Goal: Task Accomplishment & Management: Manage account settings

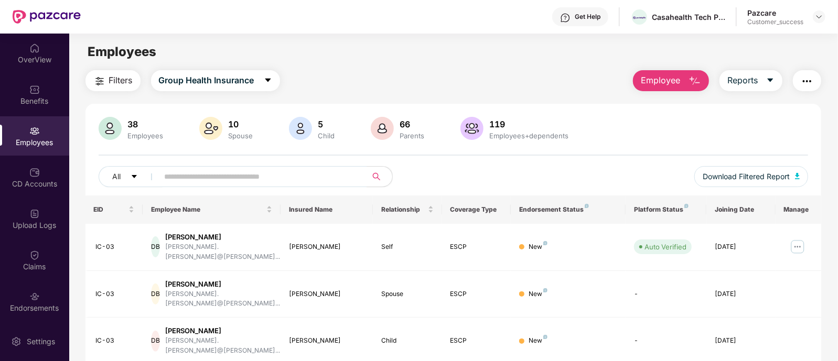
click at [664, 79] on span "Employee" at bounding box center [660, 80] width 39 height 13
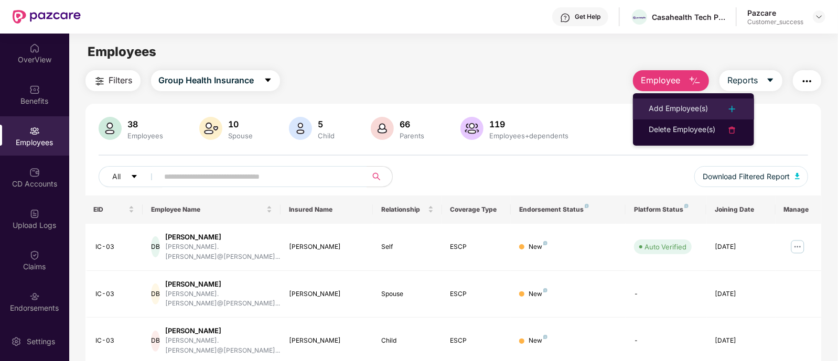
click at [673, 109] on div "Add Employee(s)" at bounding box center [678, 109] width 59 height 13
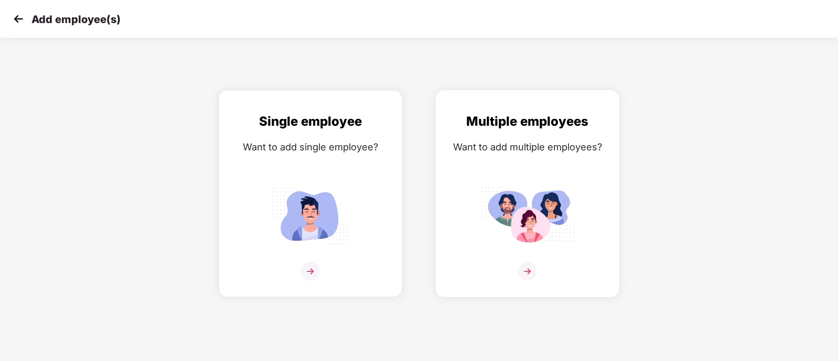
click at [532, 281] on img at bounding box center [527, 271] width 19 height 19
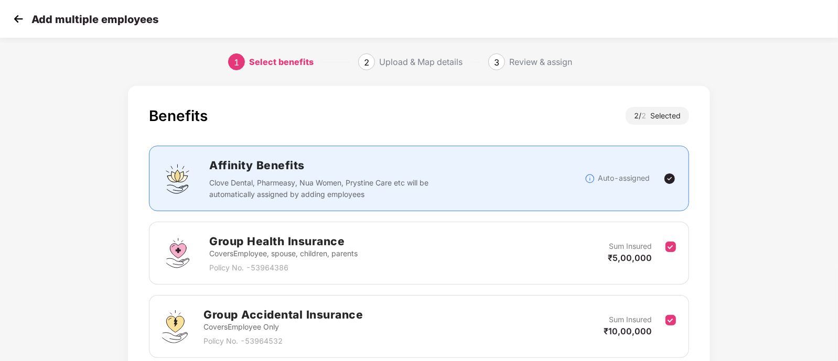
click at [450, 186] on div "Affinity Benefits Clove Dental, Pharmeasy, Nua Women, Prystine Care etc will be…" at bounding box center [397, 179] width 376 height 44
drag, startPoint x: 7, startPoint y: 19, endPoint x: 17, endPoint y: 19, distance: 10.0
click at [17, 19] on div "Add multiple employees" at bounding box center [419, 19] width 838 height 38
click at [17, 19] on img at bounding box center [18, 19] width 16 height 16
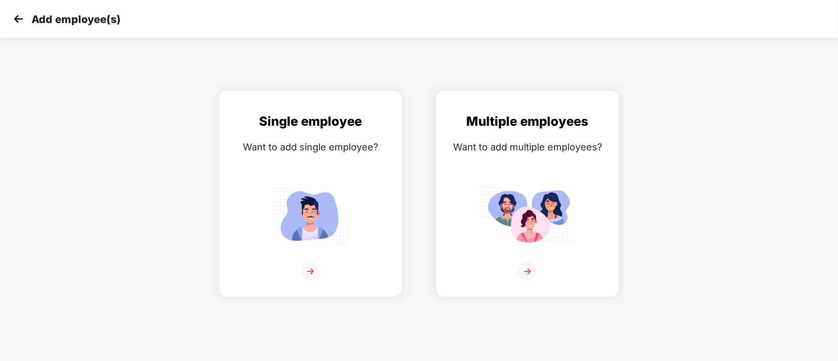
click at [17, 19] on img at bounding box center [18, 19] width 16 height 16
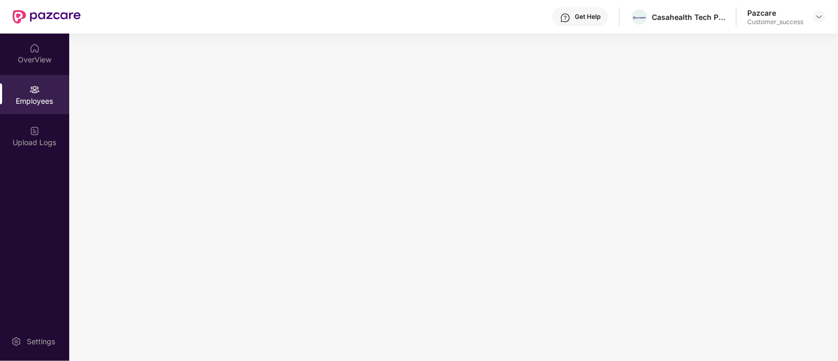
click at [813, 16] on div "Pazcare Customer_success" at bounding box center [787, 17] width 78 height 18
click at [820, 16] on img at bounding box center [819, 17] width 8 height 8
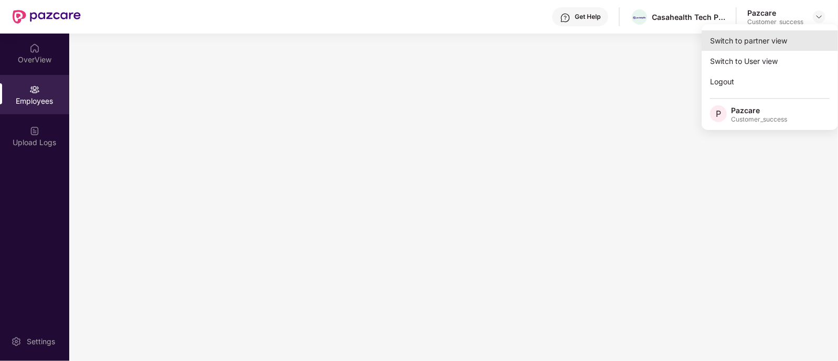
click at [783, 41] on div "Switch to partner view" at bounding box center [770, 40] width 136 height 20
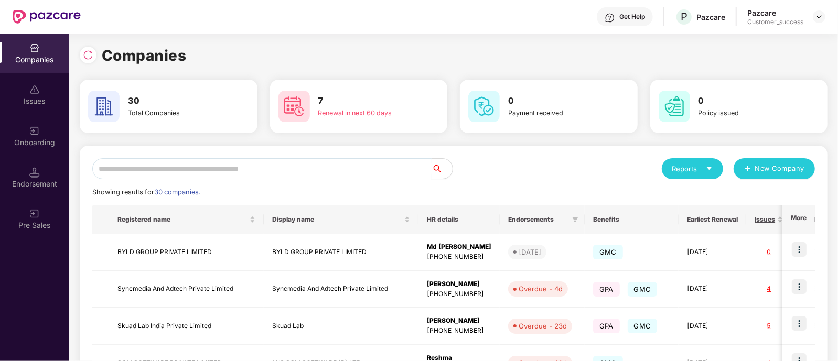
click at [326, 173] on input "text" at bounding box center [261, 168] width 339 height 21
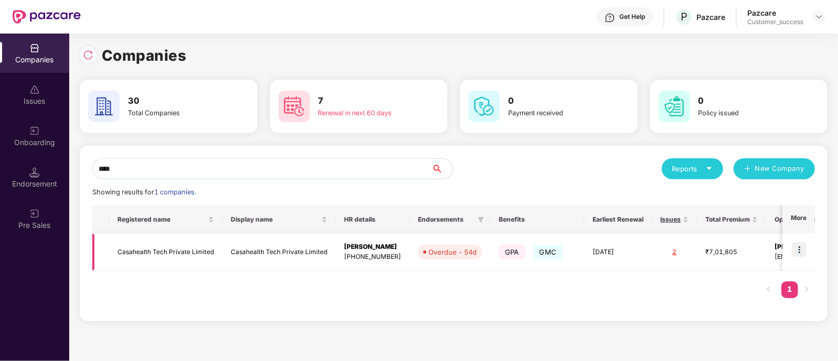
type input "****"
click at [803, 251] on img at bounding box center [799, 249] width 15 height 15
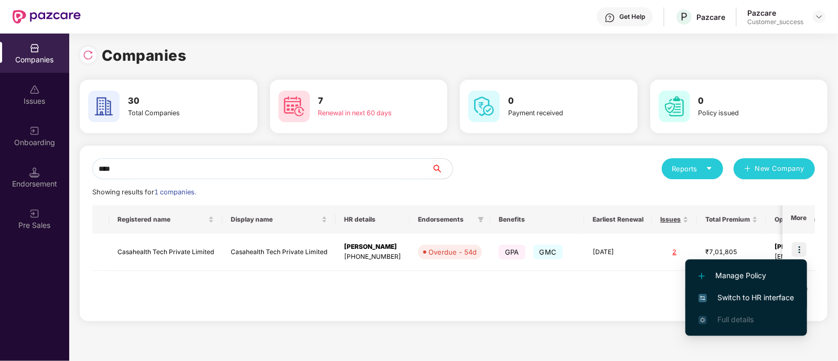
click at [757, 292] on span "Switch to HR interface" at bounding box center [746, 298] width 95 height 12
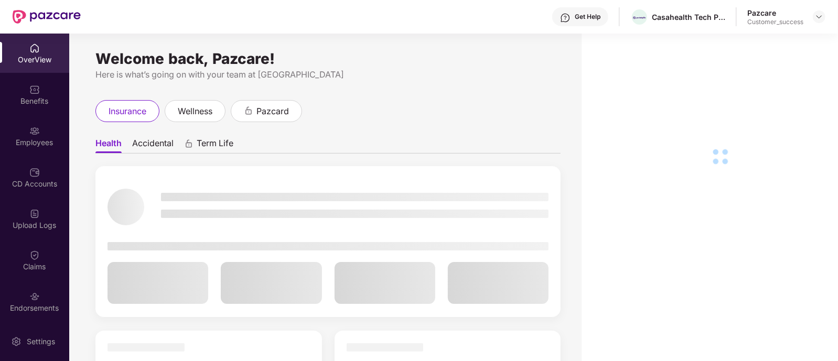
click at [41, 99] on div "Benefits" at bounding box center [34, 101] width 69 height 10
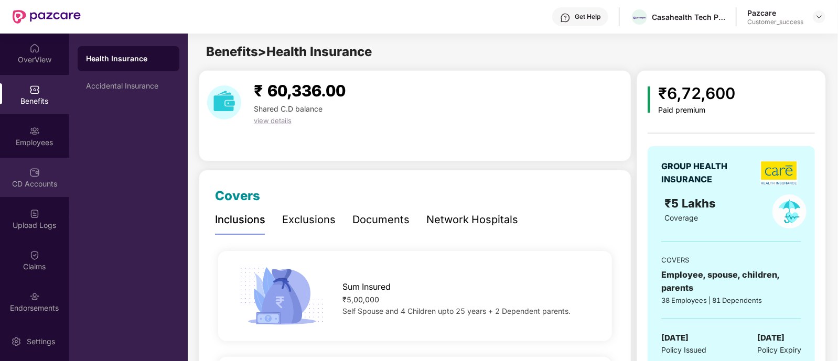
click at [28, 187] on div "CD Accounts" at bounding box center [34, 184] width 69 height 10
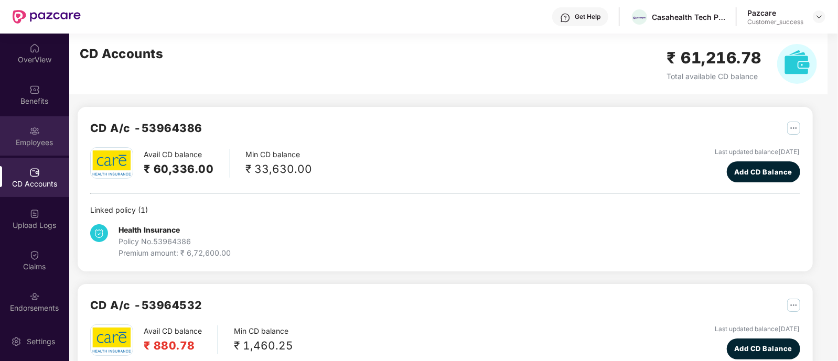
click at [34, 143] on div "Employees" at bounding box center [34, 142] width 69 height 10
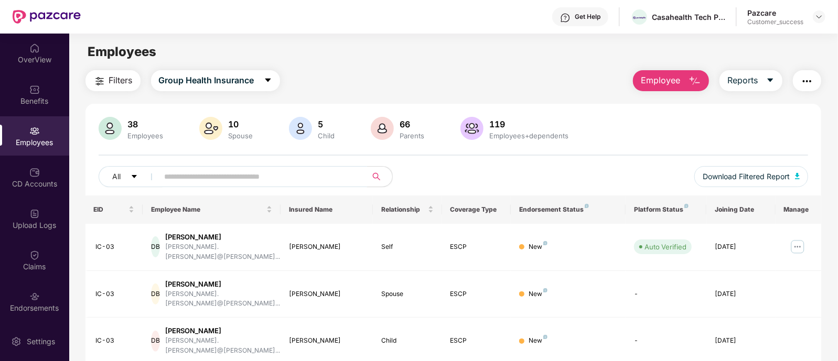
click at [315, 174] on input "text" at bounding box center [259, 177] width 188 height 16
paste input "*******"
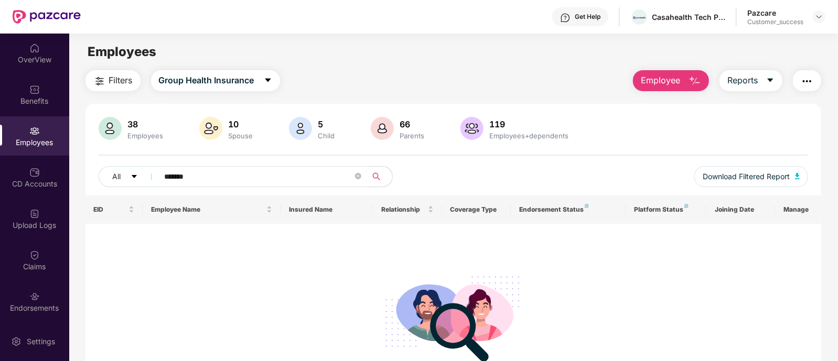
paste input "text"
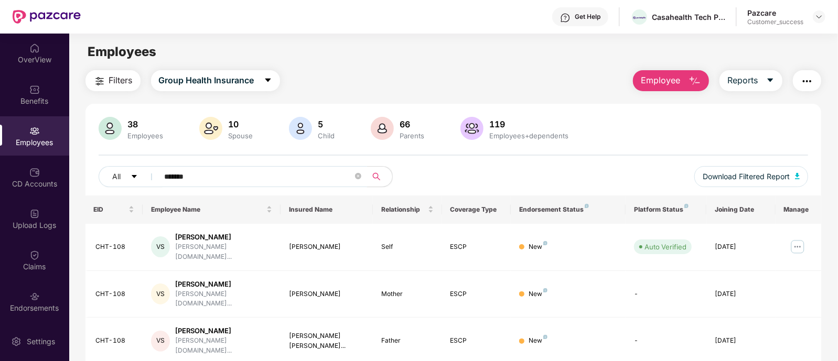
type input "*******"
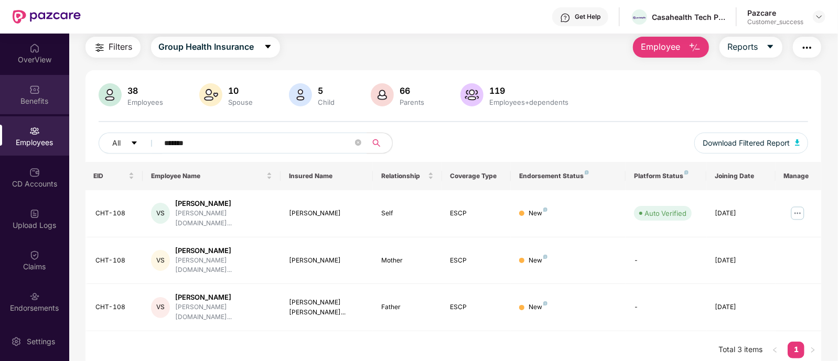
click at [41, 93] on div "Benefits" at bounding box center [34, 94] width 69 height 39
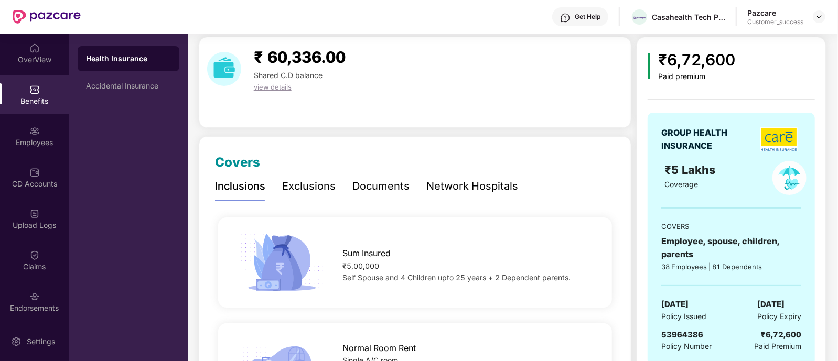
scroll to position [89, 0]
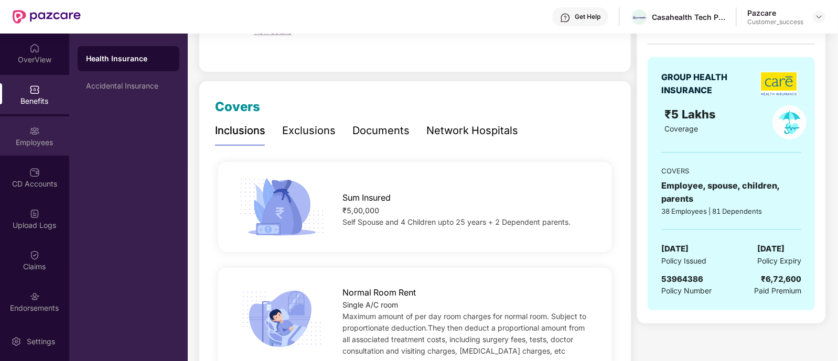
click at [44, 143] on div "Employees" at bounding box center [34, 142] width 69 height 10
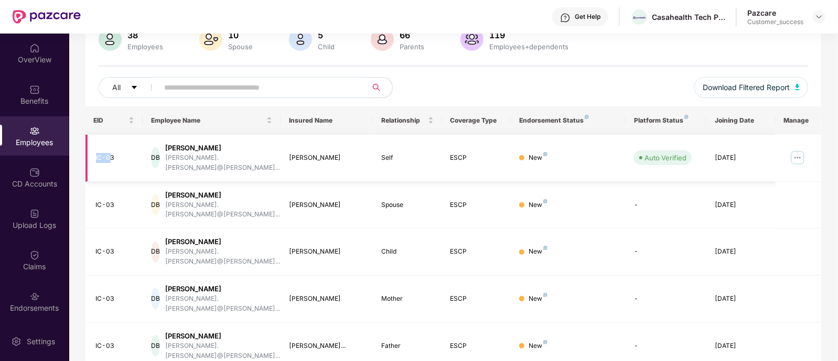
drag, startPoint x: 111, startPoint y: 153, endPoint x: 88, endPoint y: 152, distance: 23.1
click at [88, 152] on td "IC-03" at bounding box center [115, 158] width 58 height 47
click at [98, 159] on td "IC-03" at bounding box center [115, 158] width 58 height 47
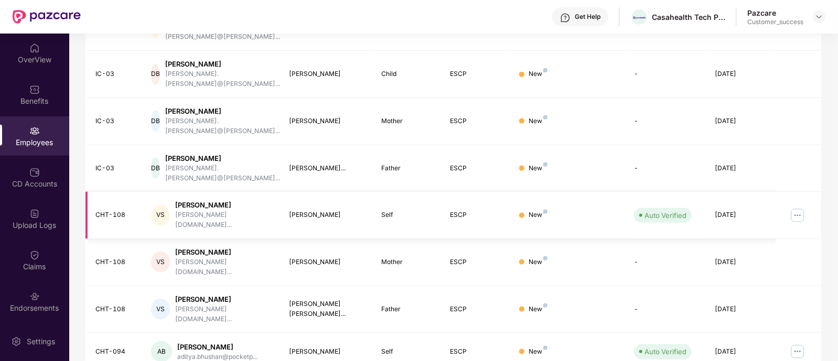
scroll to position [268, 0]
drag, startPoint x: 126, startPoint y: 165, endPoint x: 91, endPoint y: 166, distance: 34.6
click at [91, 192] on td "CHT-108" at bounding box center [115, 215] width 58 height 47
copy div "CHT-108"
drag, startPoint x: 115, startPoint y: 90, endPoint x: 92, endPoint y: 88, distance: 23.2
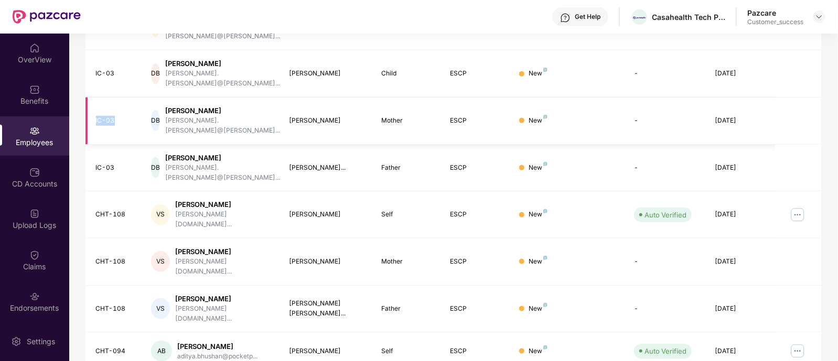
click at [92, 98] on td "IC-03" at bounding box center [115, 121] width 58 height 47
copy div "IC-03"
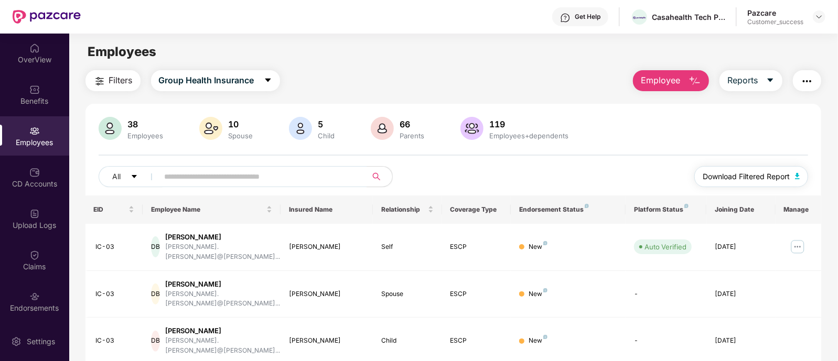
click at [752, 171] on span "Download Filtered Report" at bounding box center [746, 177] width 87 height 12
click at [817, 17] on img at bounding box center [819, 17] width 8 height 8
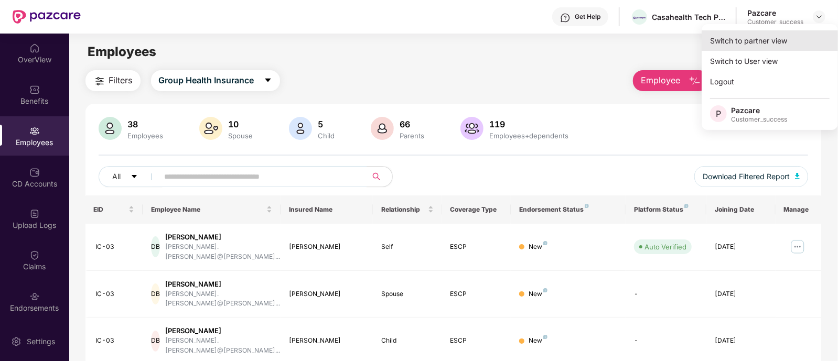
click at [756, 45] on div "Switch to partner view" at bounding box center [770, 40] width 136 height 20
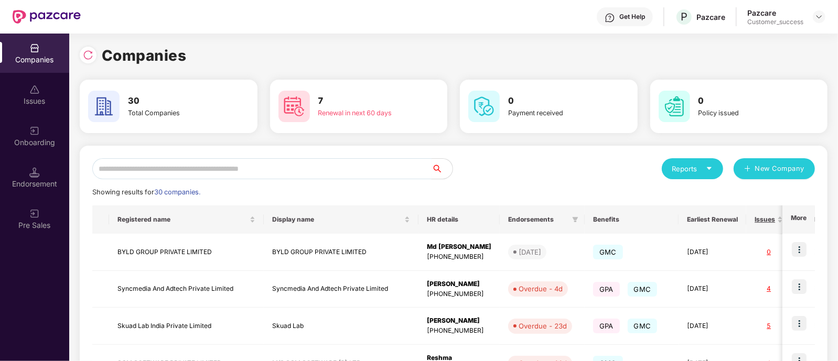
click at [224, 174] on input "text" at bounding box center [261, 168] width 339 height 21
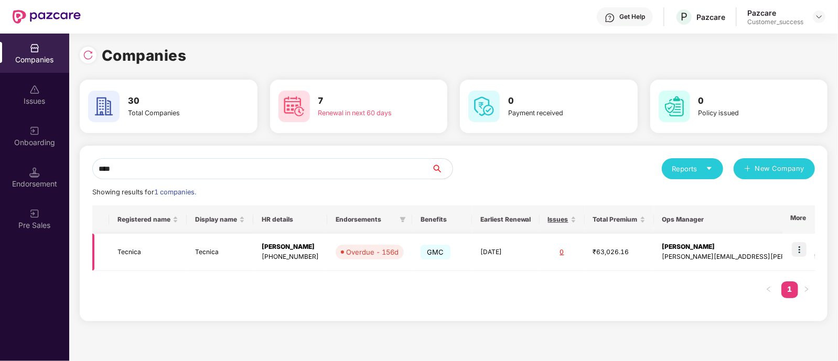
type input "****"
click at [797, 253] on img at bounding box center [799, 249] width 15 height 15
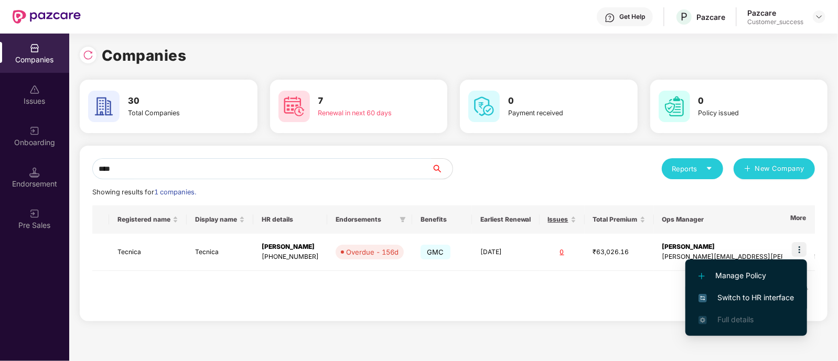
click at [735, 299] on span "Switch to HR interface" at bounding box center [746, 298] width 95 height 12
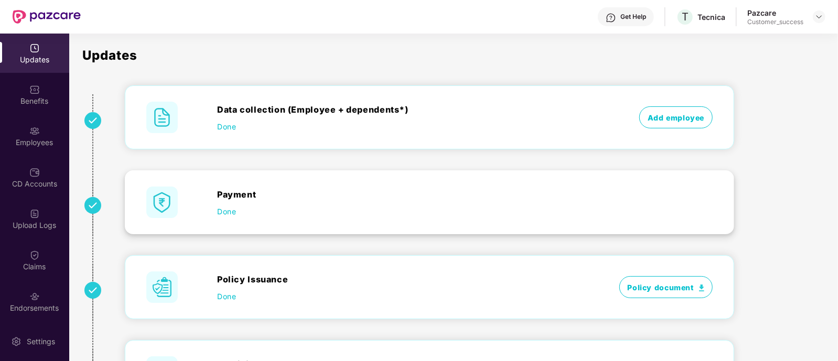
scroll to position [236, 0]
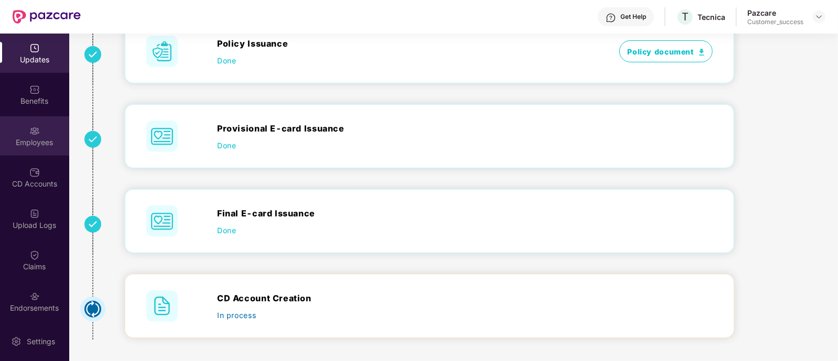
click at [9, 134] on div "Employees" at bounding box center [34, 135] width 69 height 39
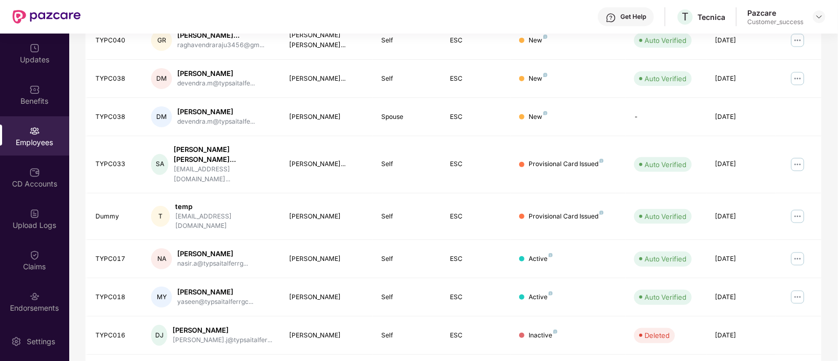
scroll to position [282, 0]
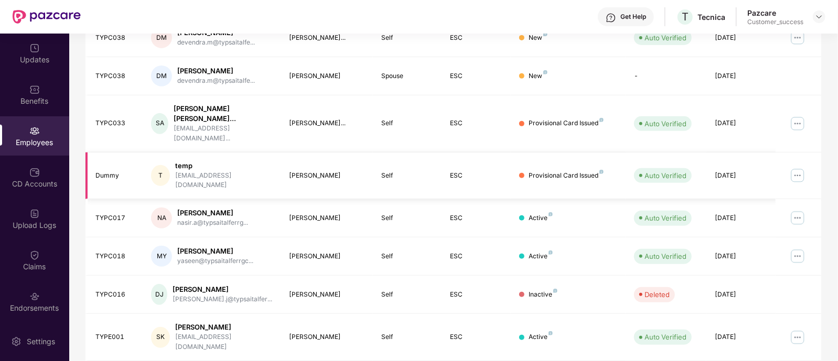
click at [793, 167] on img at bounding box center [798, 175] width 17 height 17
click at [456, 337] on div "EID Employee Name Insured Name Relationship Coverage Type Endorsement Status Pl…" at bounding box center [454, 156] width 737 height 485
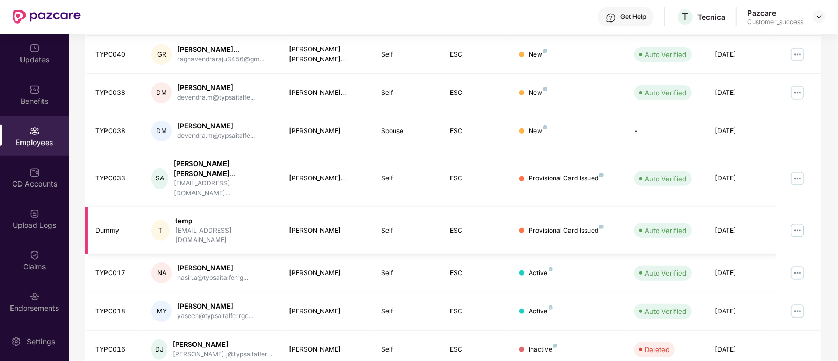
scroll to position [224, 0]
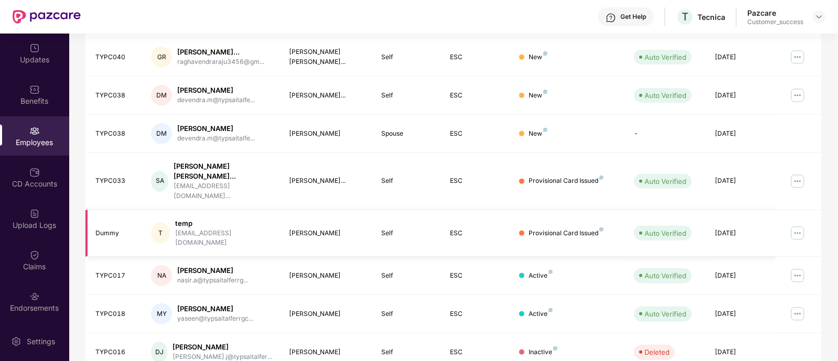
click at [795, 225] on img at bounding box center [798, 233] width 17 height 17
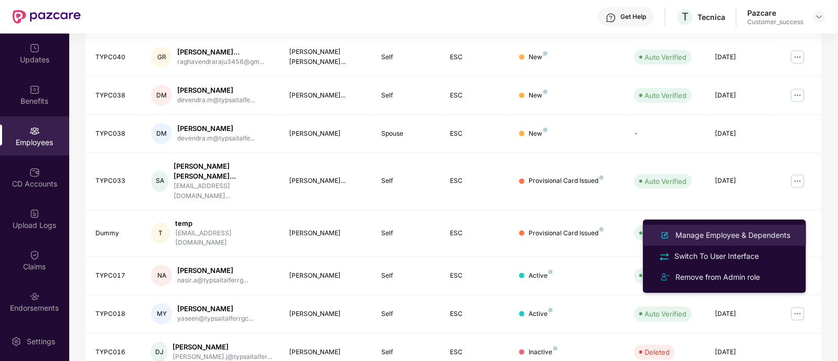
click at [771, 235] on div "Manage Employee & Dependents" at bounding box center [733, 236] width 119 height 12
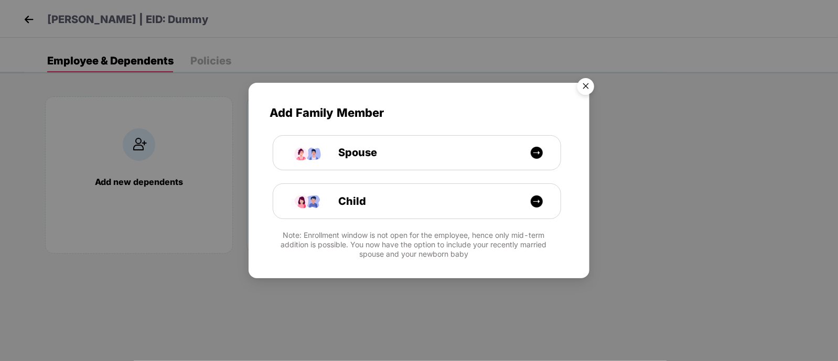
click at [588, 90] on img "Close" at bounding box center [585, 87] width 29 height 29
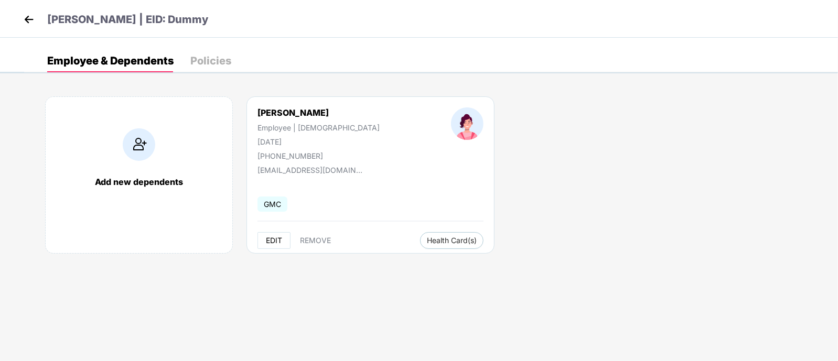
click at [269, 240] on span "EDIT" at bounding box center [274, 241] width 16 height 8
select select "******"
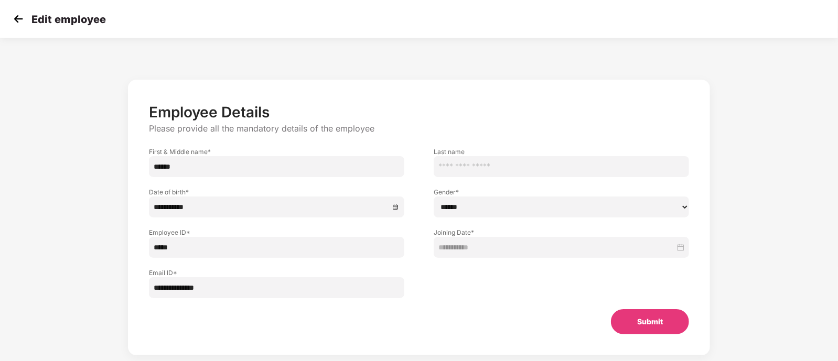
click at [639, 316] on button "Submit" at bounding box center [650, 322] width 78 height 25
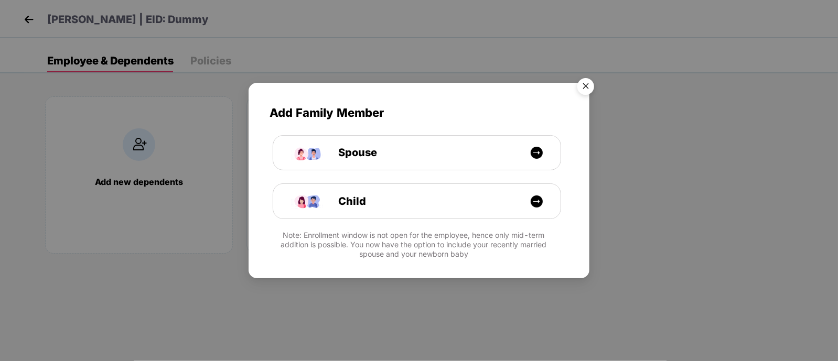
click at [593, 85] on img "Close" at bounding box center [585, 87] width 29 height 29
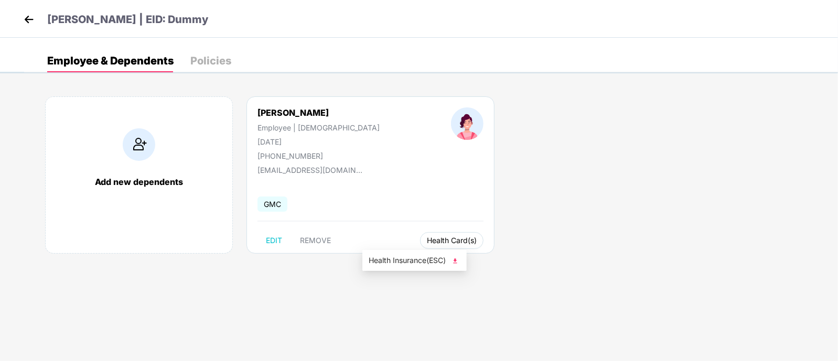
click at [427, 243] on span "Health Card(s)" at bounding box center [452, 240] width 50 height 5
click at [418, 256] on span "Health Insurance(ESC)" at bounding box center [415, 261] width 92 height 12
click at [25, 13] on img at bounding box center [29, 20] width 16 height 16
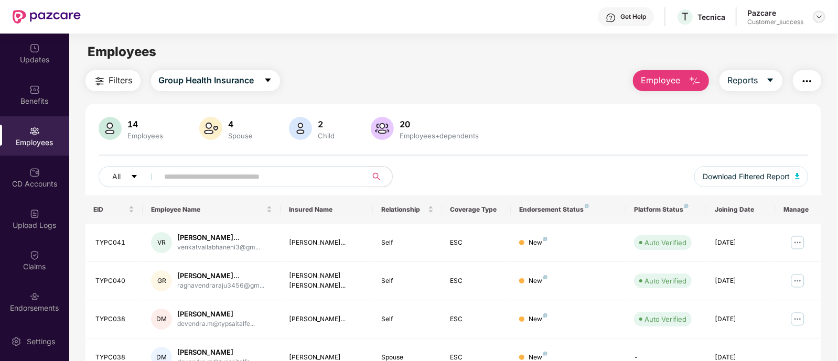
click at [821, 21] on div at bounding box center [819, 16] width 13 height 13
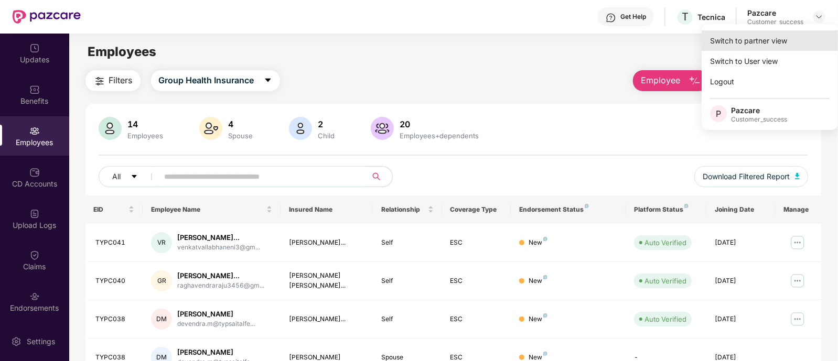
click at [779, 36] on div "Switch to partner view" at bounding box center [770, 40] width 136 height 20
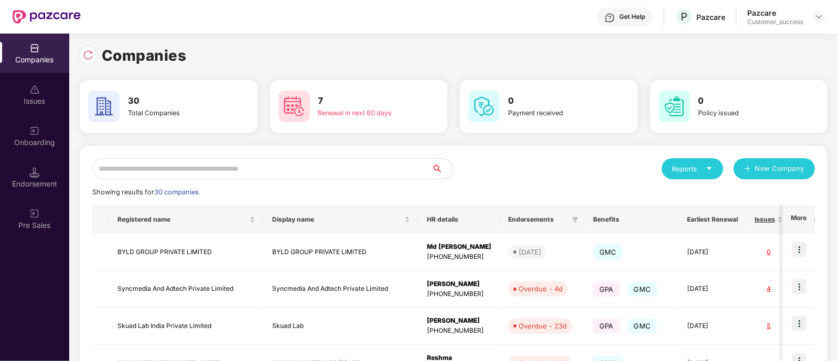
click at [375, 166] on input "text" at bounding box center [261, 168] width 339 height 21
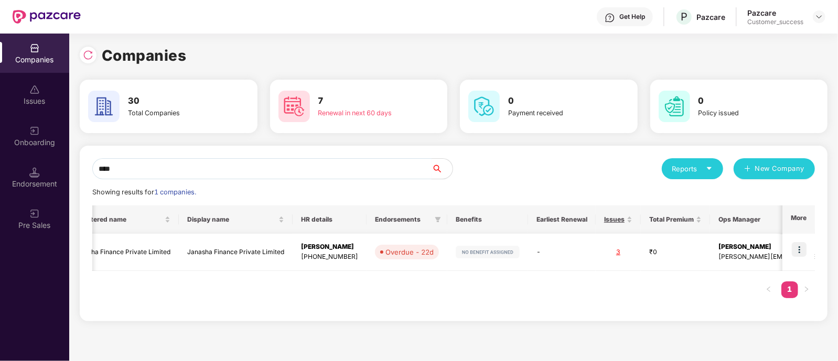
scroll to position [0, 67]
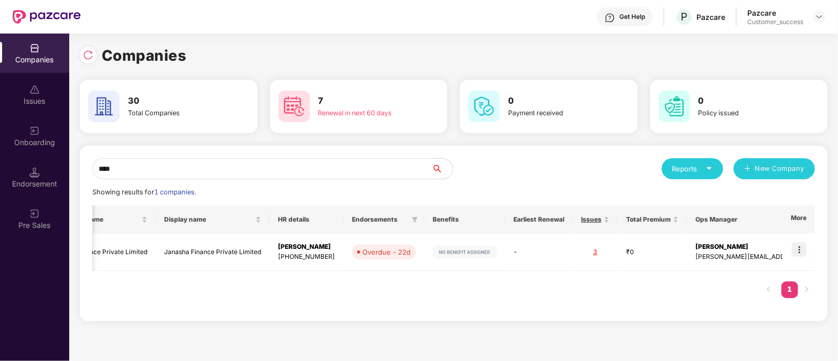
type input "****"
